Goal: Transaction & Acquisition: Book appointment/travel/reservation

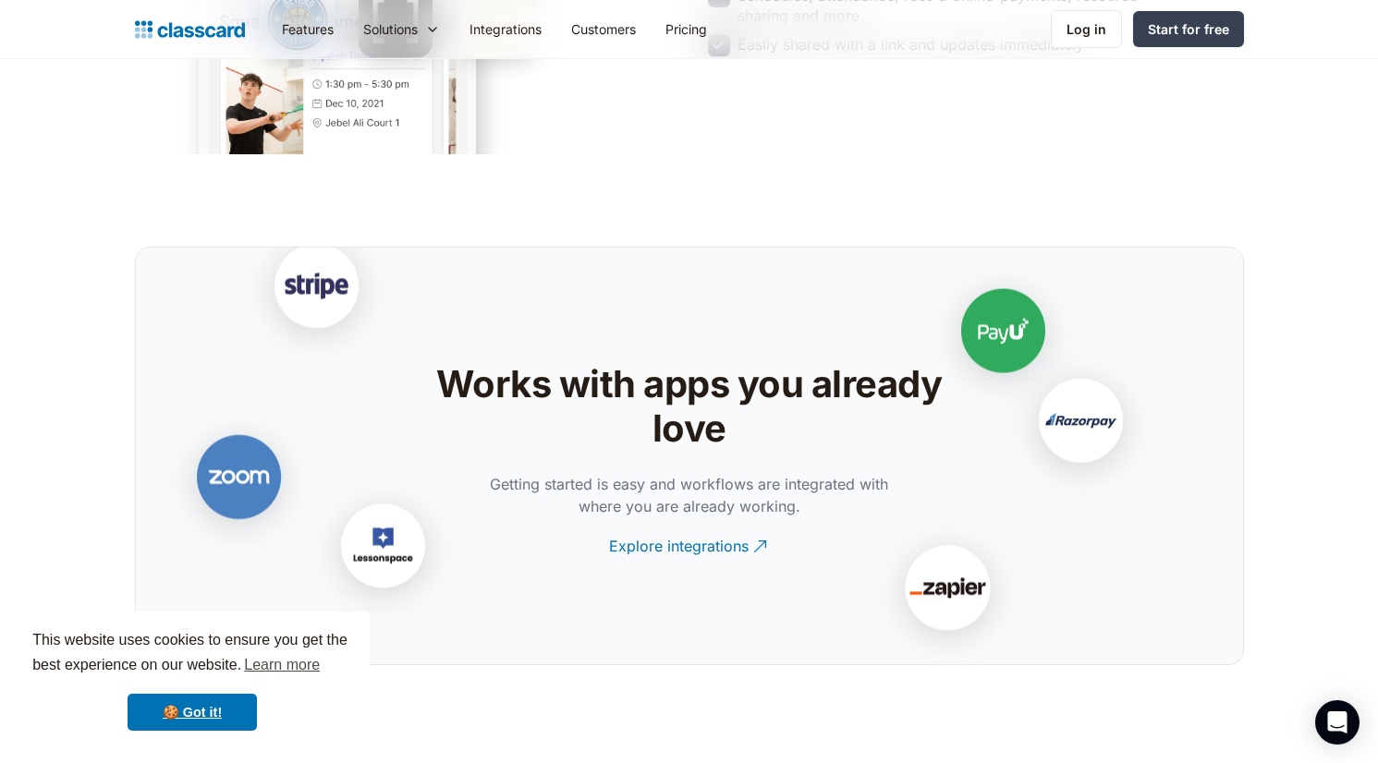
scroll to position [3502, 0]
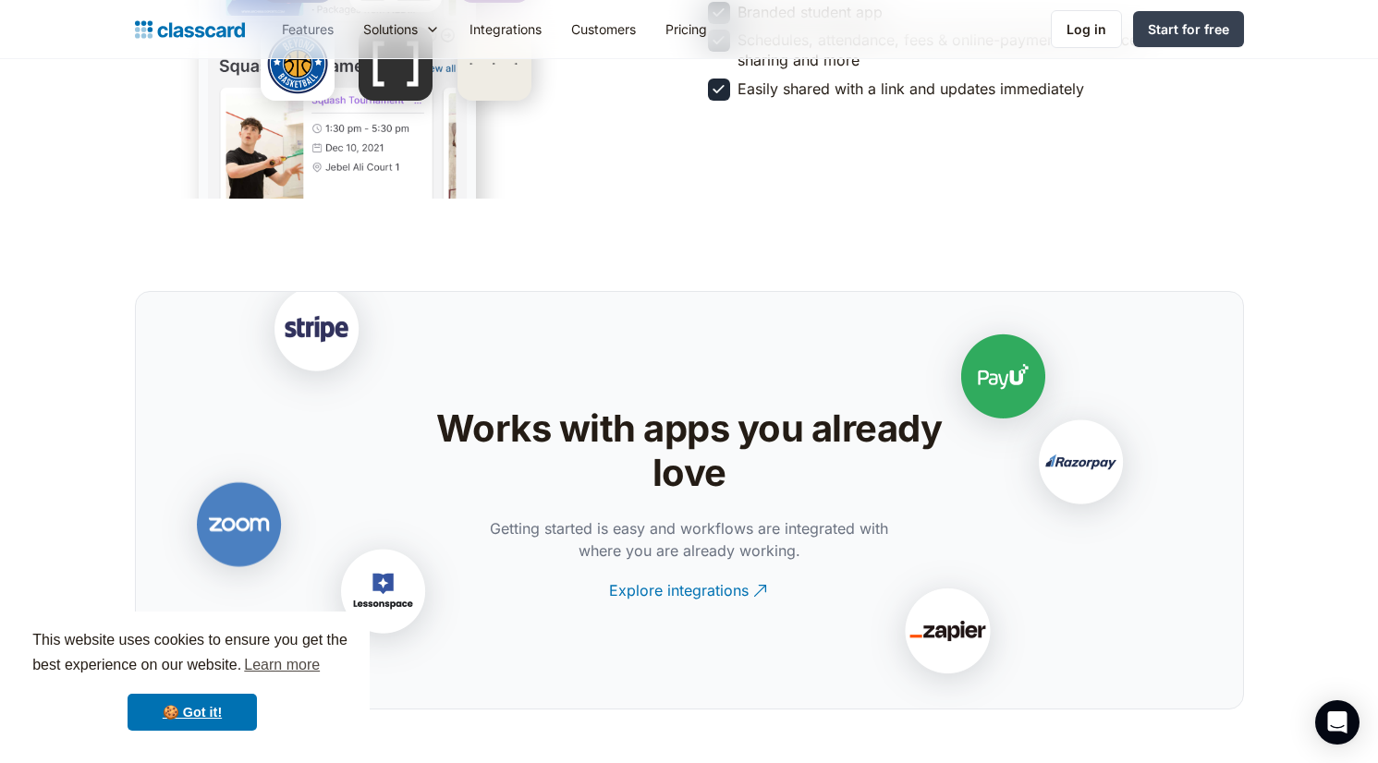
click at [311, 22] on link "Features" at bounding box center [307, 29] width 81 height 42
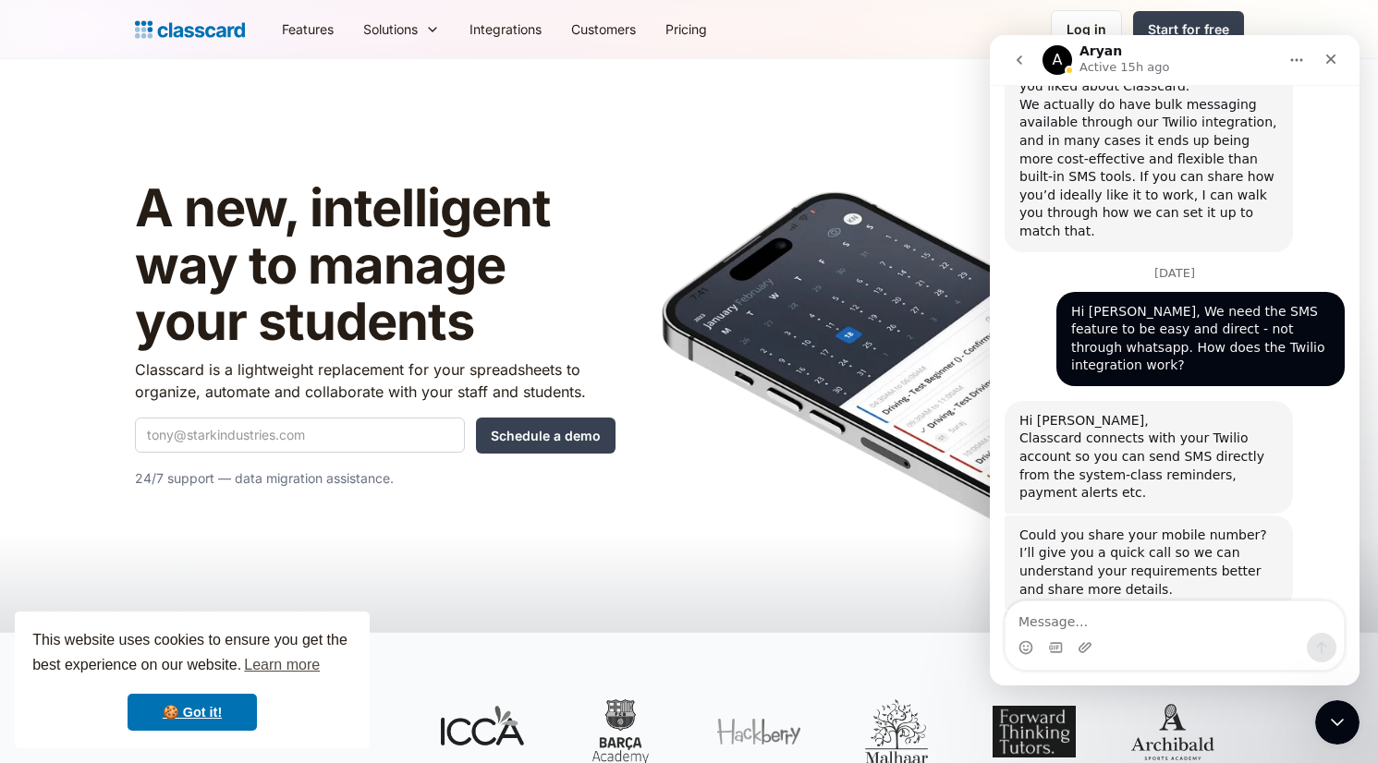
scroll to position [3040, 0]
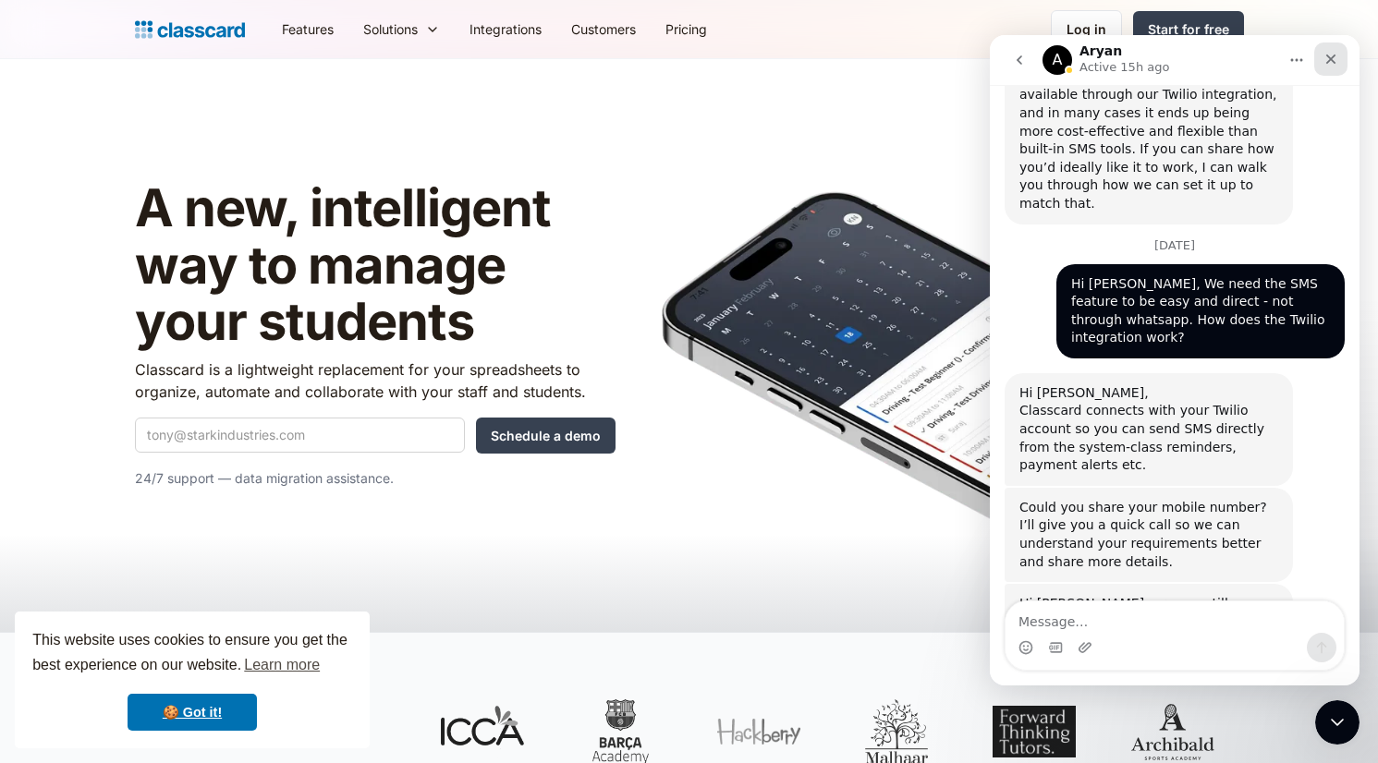
click at [1337, 56] on icon "Close" at bounding box center [1330, 59] width 15 height 15
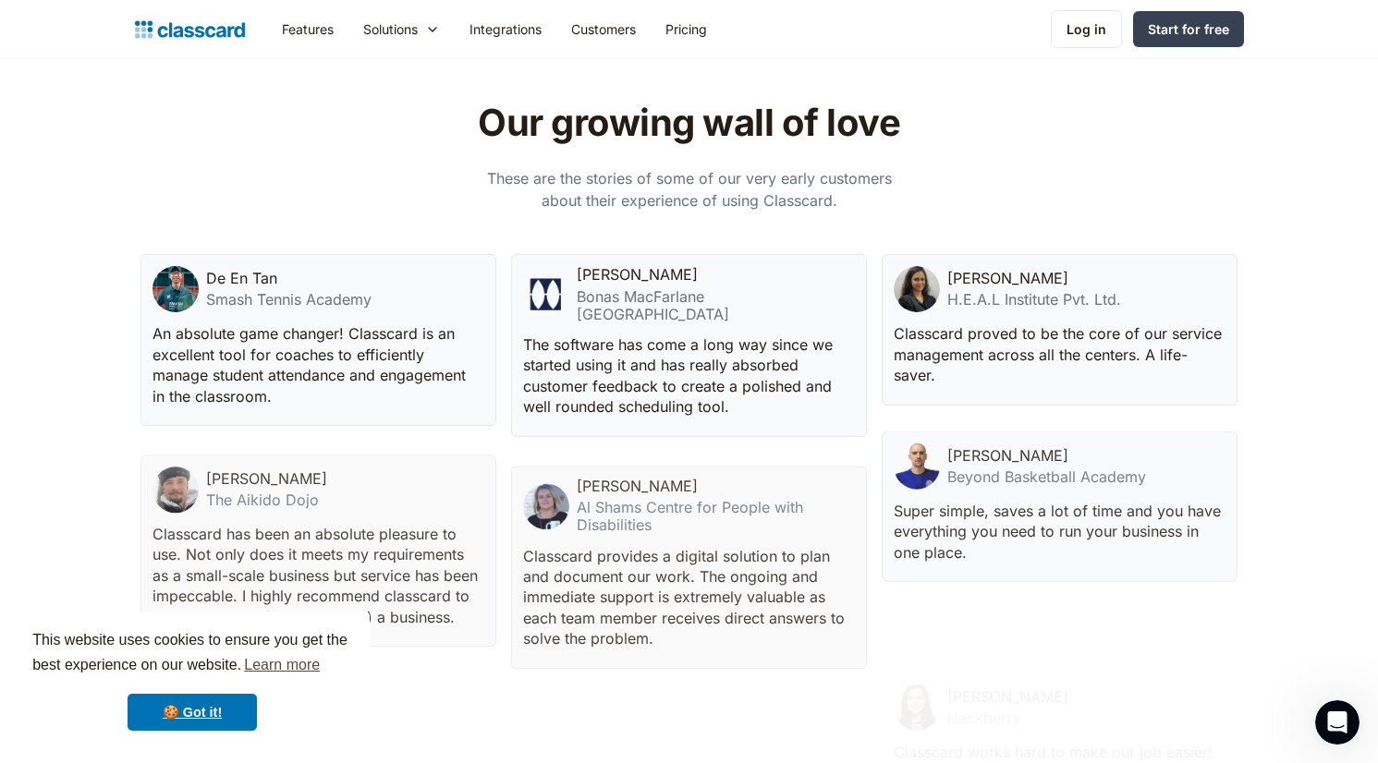
scroll to position [4193, 0]
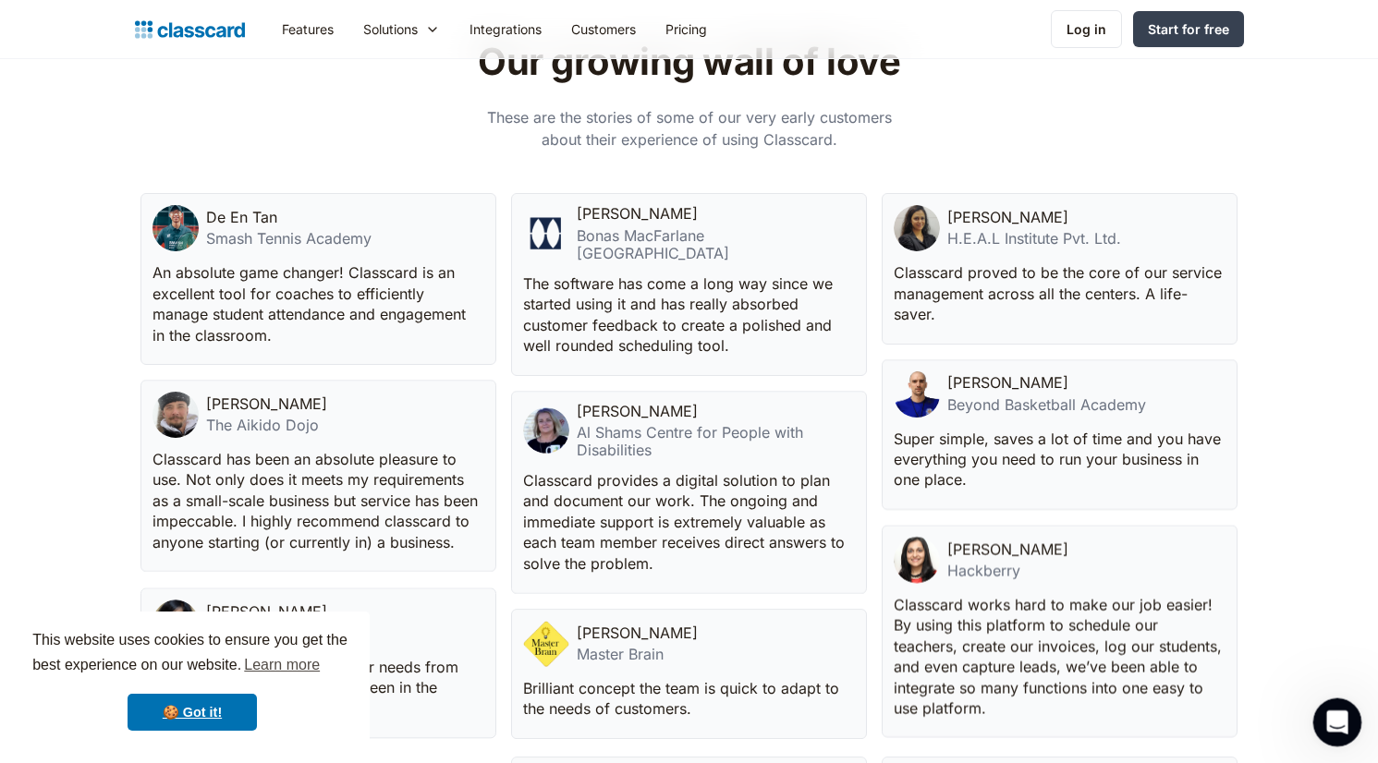
click at [1333, 725] on icon "Open Intercom Messenger" at bounding box center [1334, 720] width 30 height 30
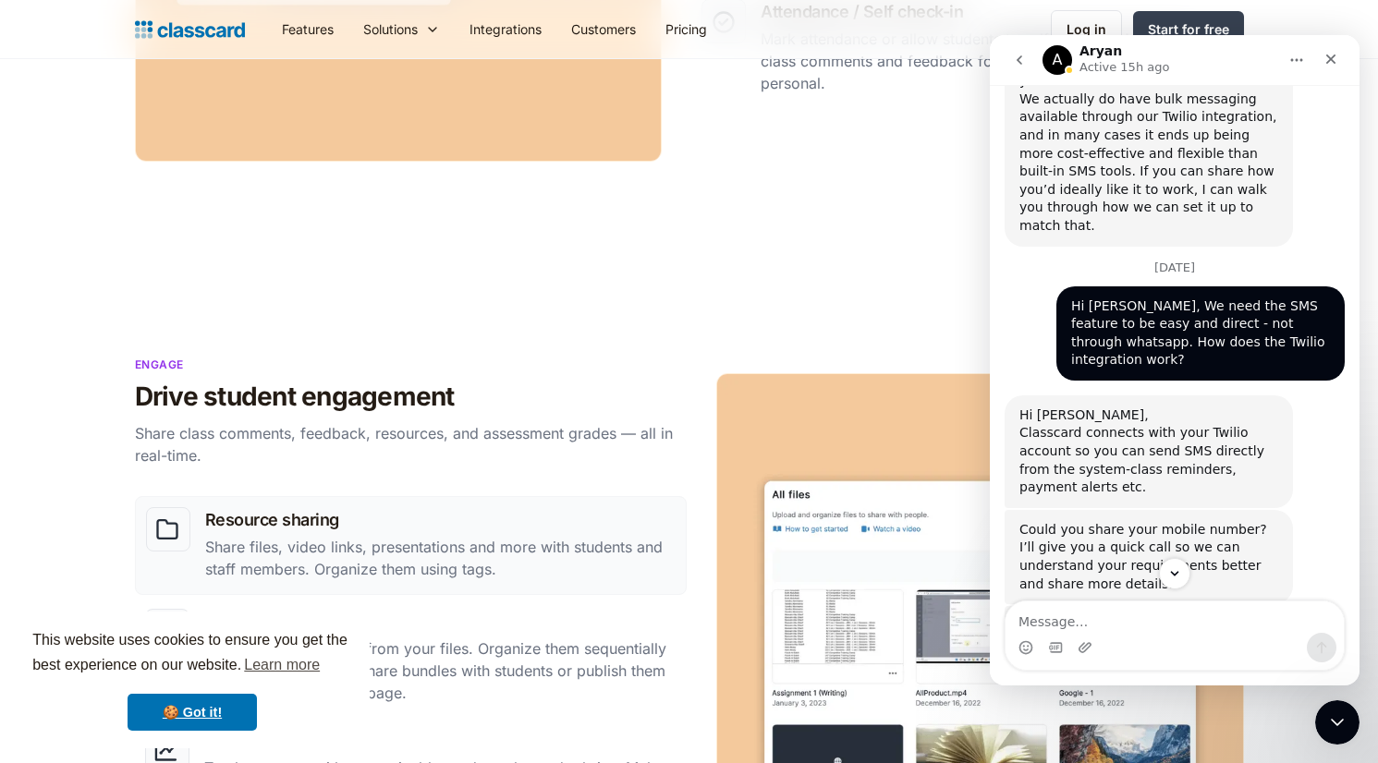
scroll to position [3040, 0]
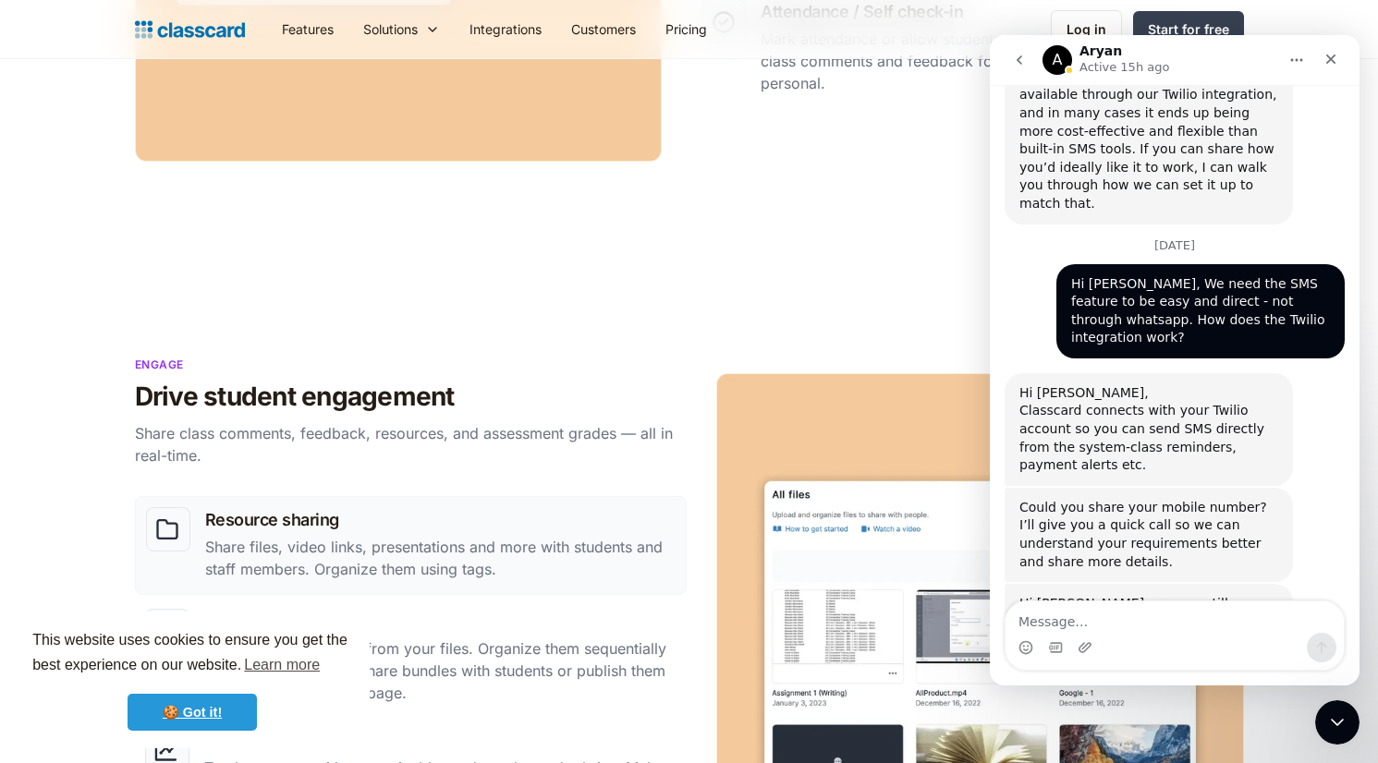
click at [192, 722] on link "🍪 Got it!" at bounding box center [191, 712] width 129 height 37
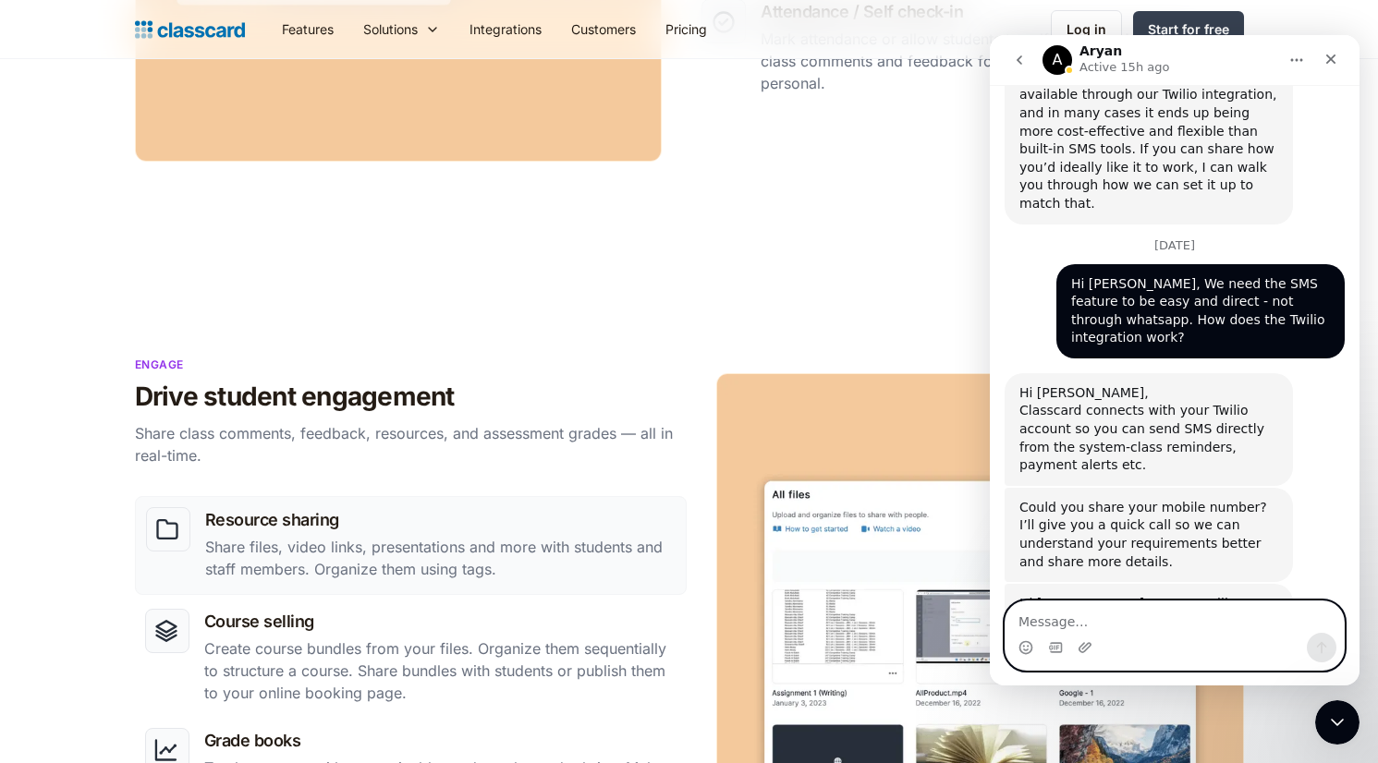
click at [1082, 614] on textarea "Message…" at bounding box center [1174, 616] width 338 height 31
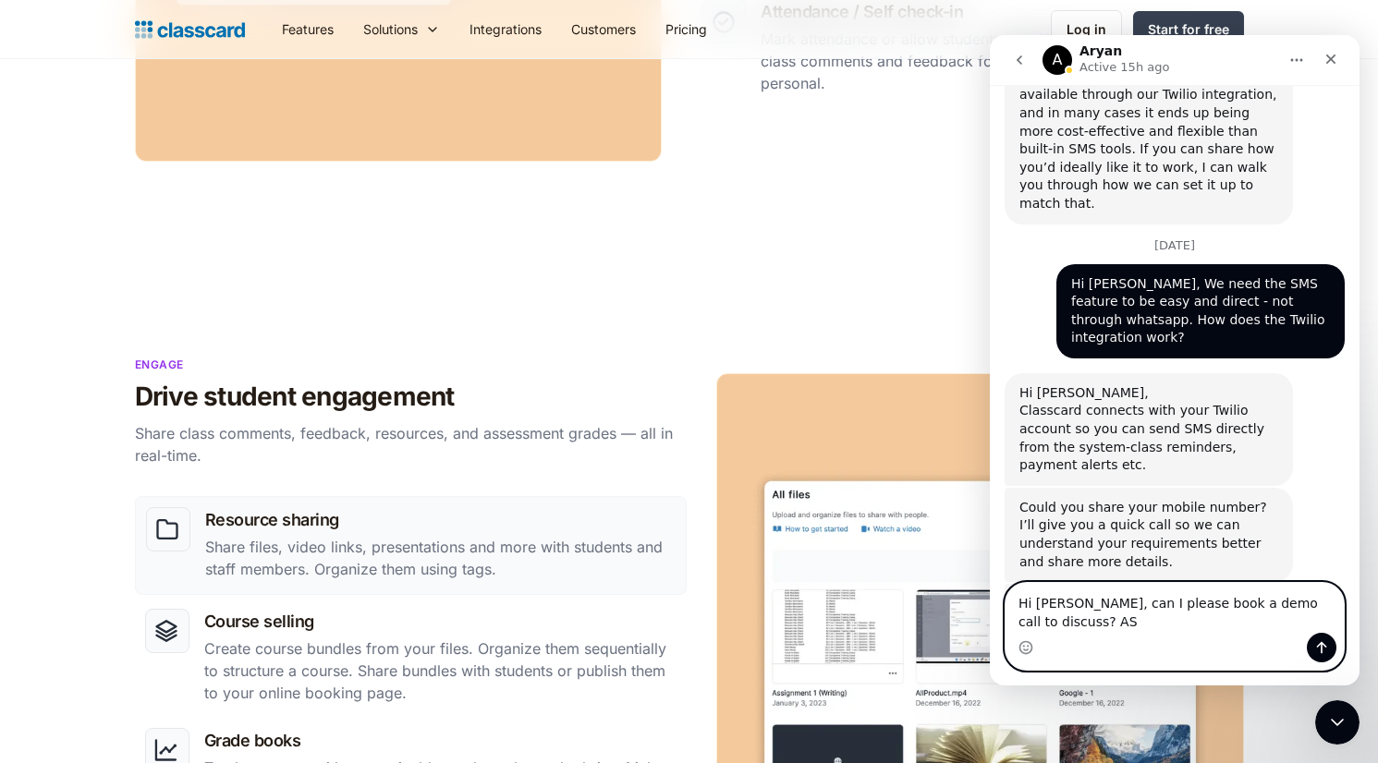
scroll to position [3058, 0]
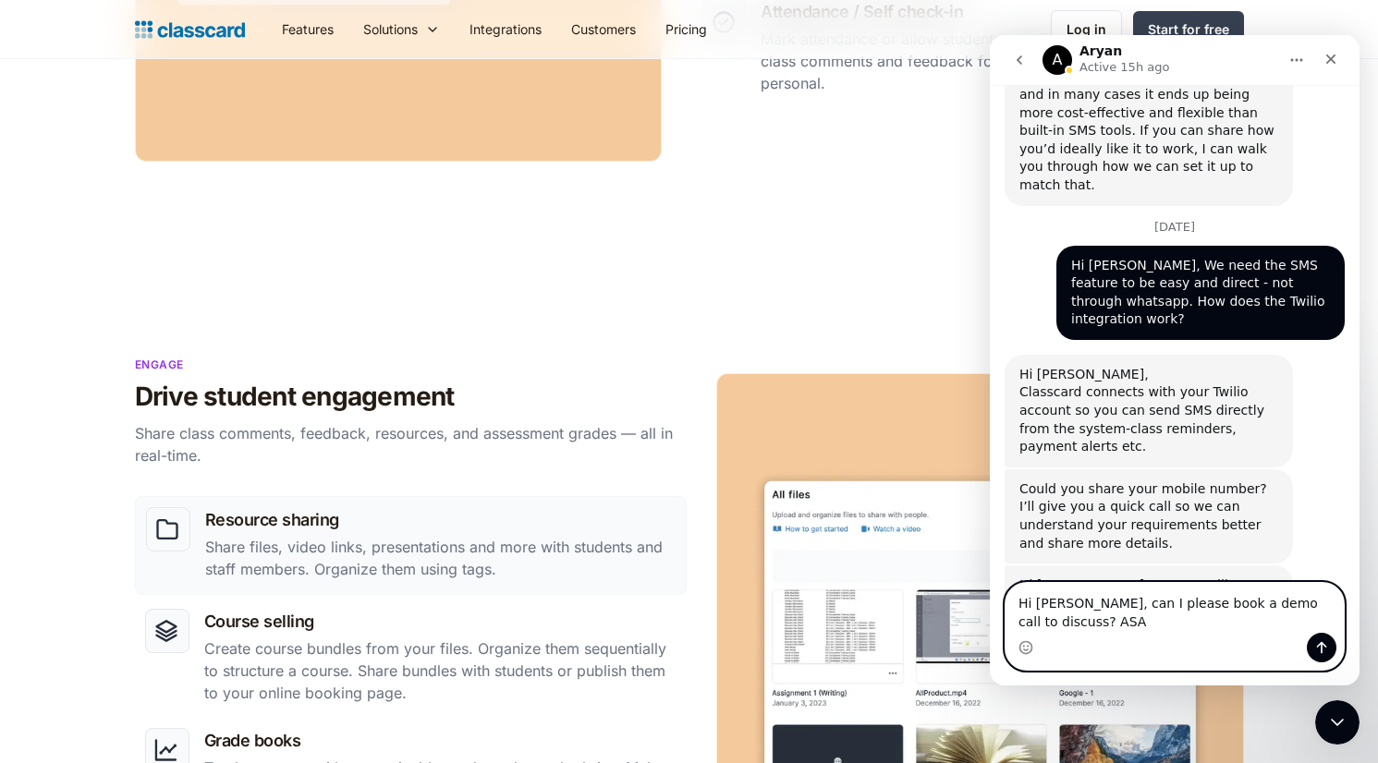
type textarea "Hi [PERSON_NAME], can I please book a demo call to discuss? ASAP"
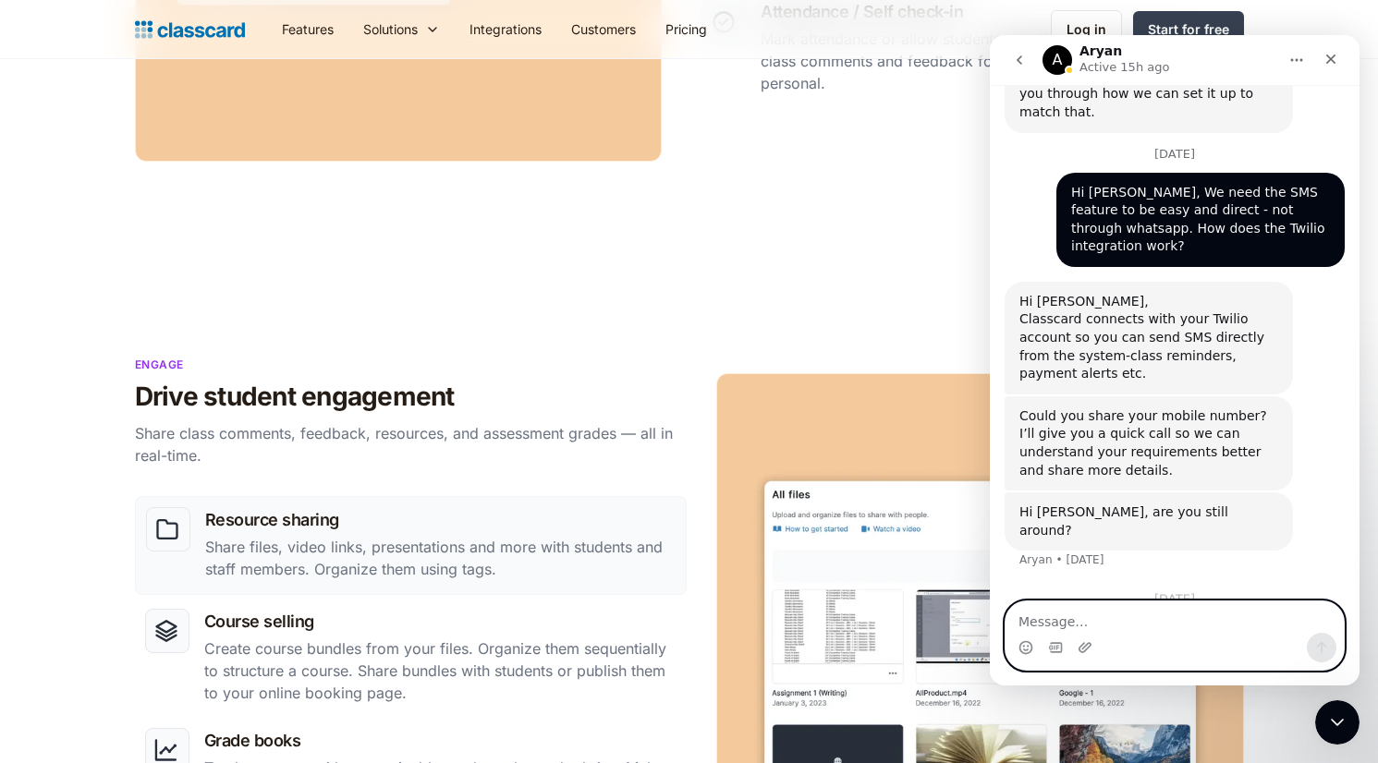
scroll to position [3137, 0]
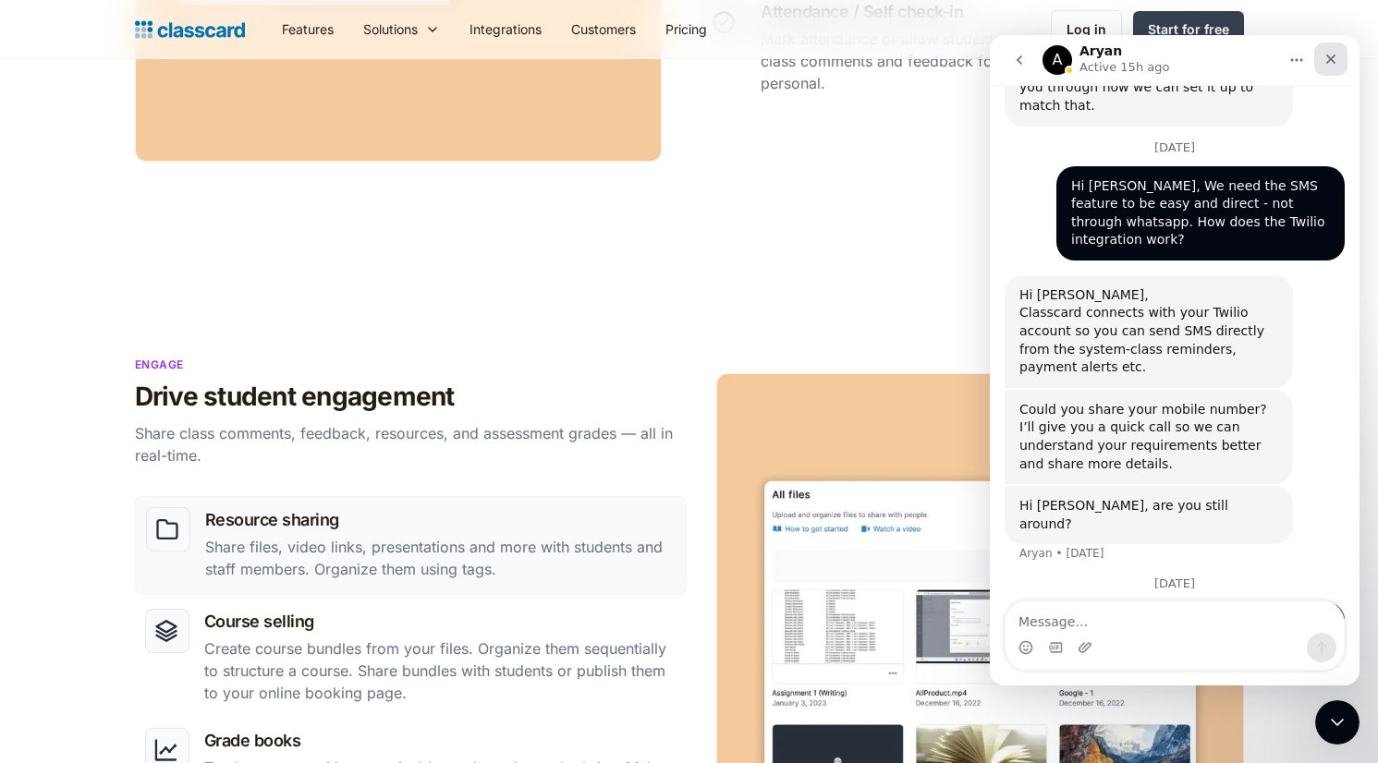
click at [1323, 58] on icon "Close" at bounding box center [1330, 59] width 15 height 15
